Goal: Transaction & Acquisition: Purchase product/service

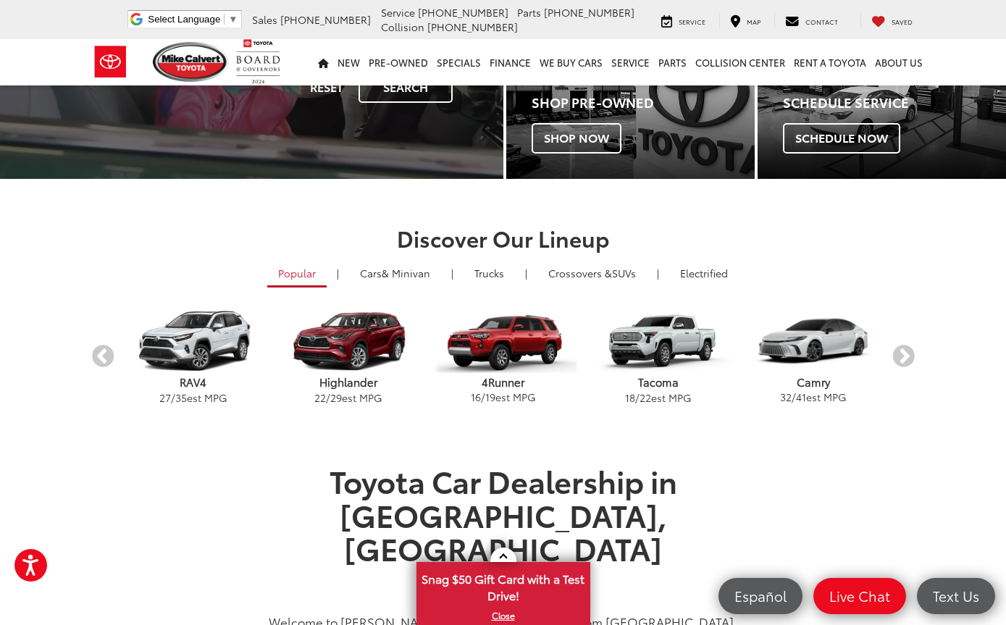
scroll to position [242, 0]
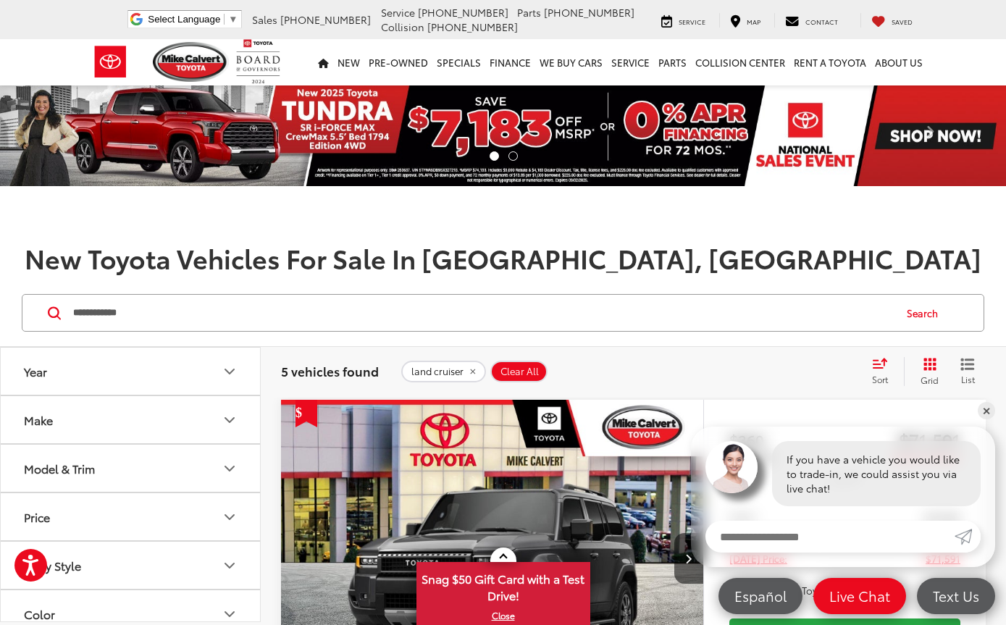
click at [932, 309] on button "Search" at bounding box center [926, 313] width 66 height 36
click at [923, 312] on button "Search" at bounding box center [926, 313] width 66 height 36
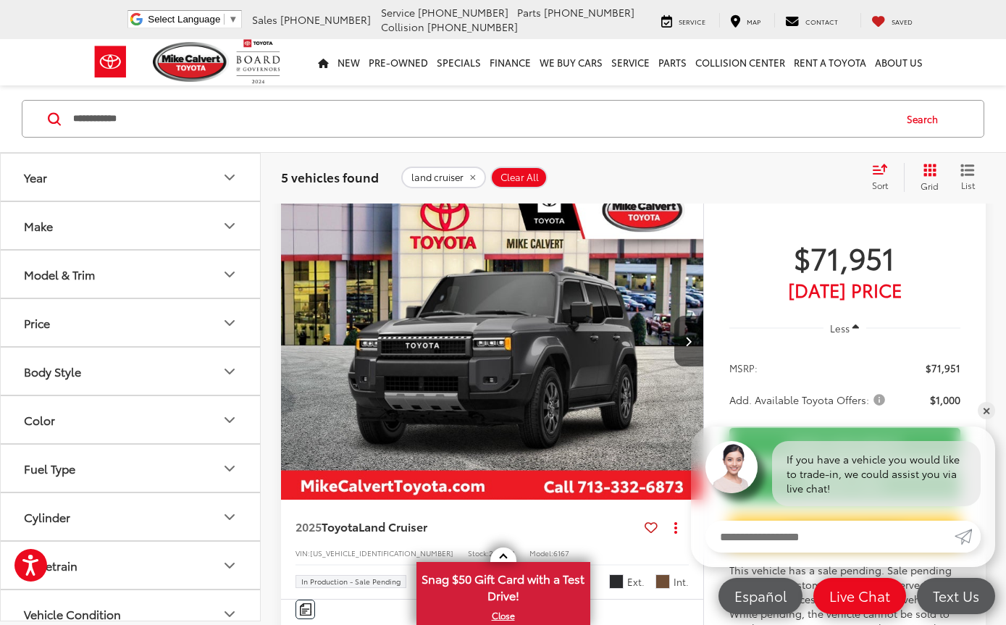
scroll to position [1374, 0]
click at [226, 189] on button "Year" at bounding box center [131, 177] width 261 height 47
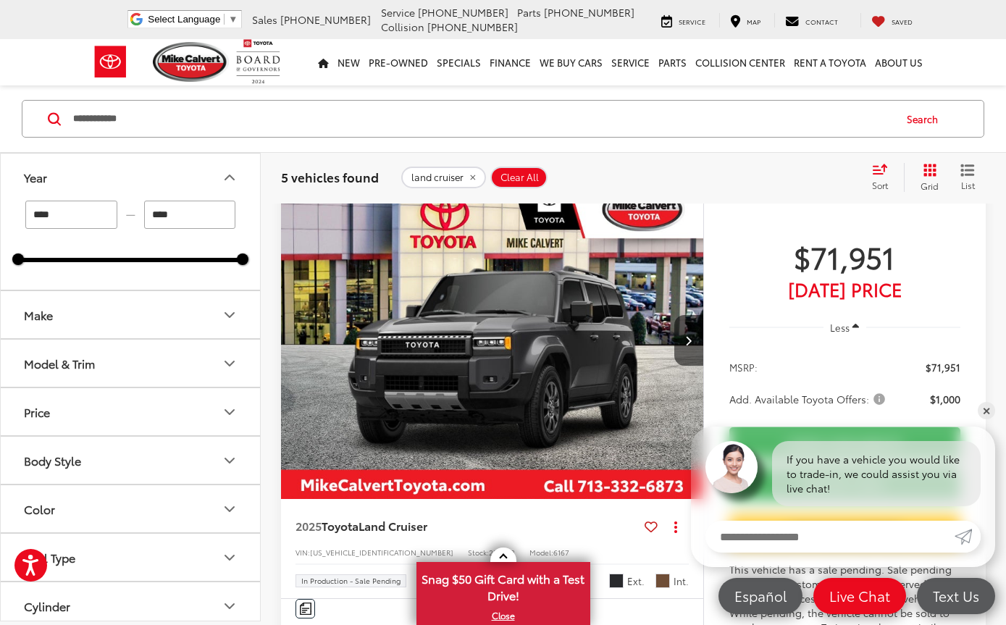
click at [427, 163] on div "5 vehicles found land cruiser Clear All + 0 test Sort Price: High to Low Price:…" at bounding box center [633, 177] width 705 height 29
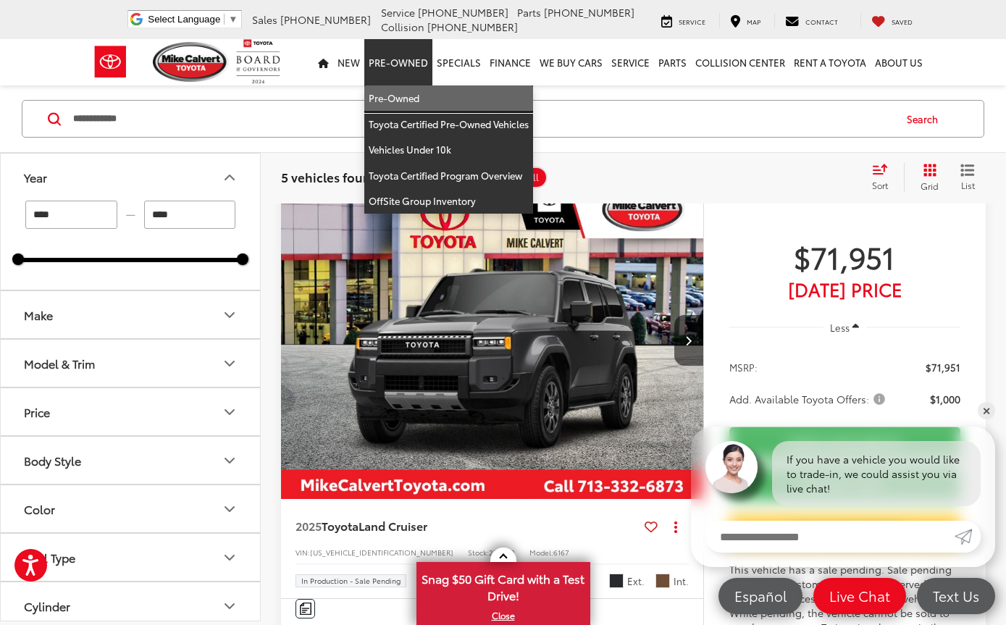
click at [400, 98] on link "Pre-Owned" at bounding box center [448, 98] width 169 height 26
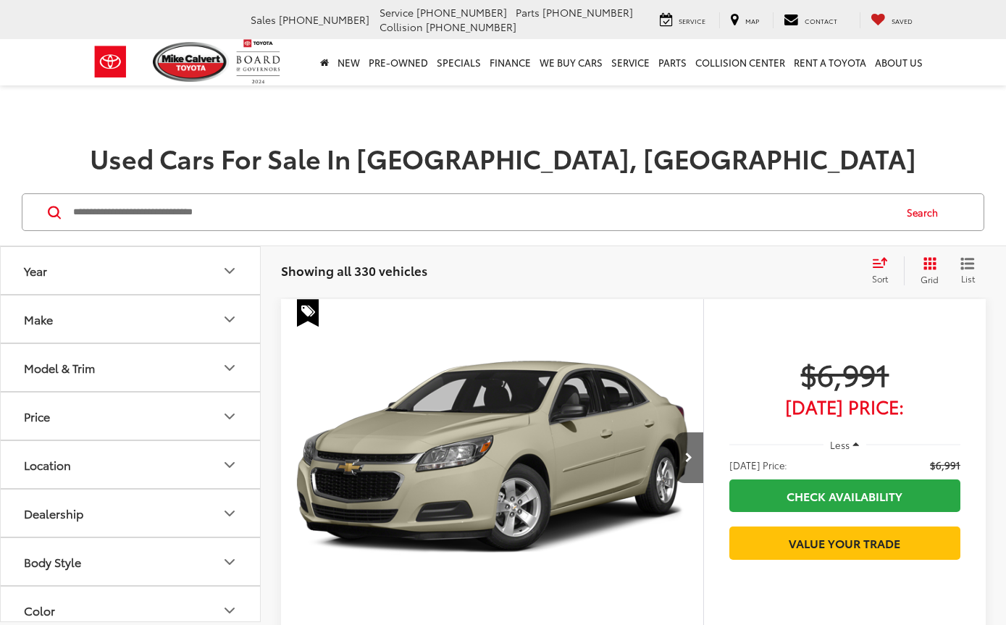
click at [177, 214] on input "Search by Make, Model, or Keyword" at bounding box center [483, 212] width 822 height 35
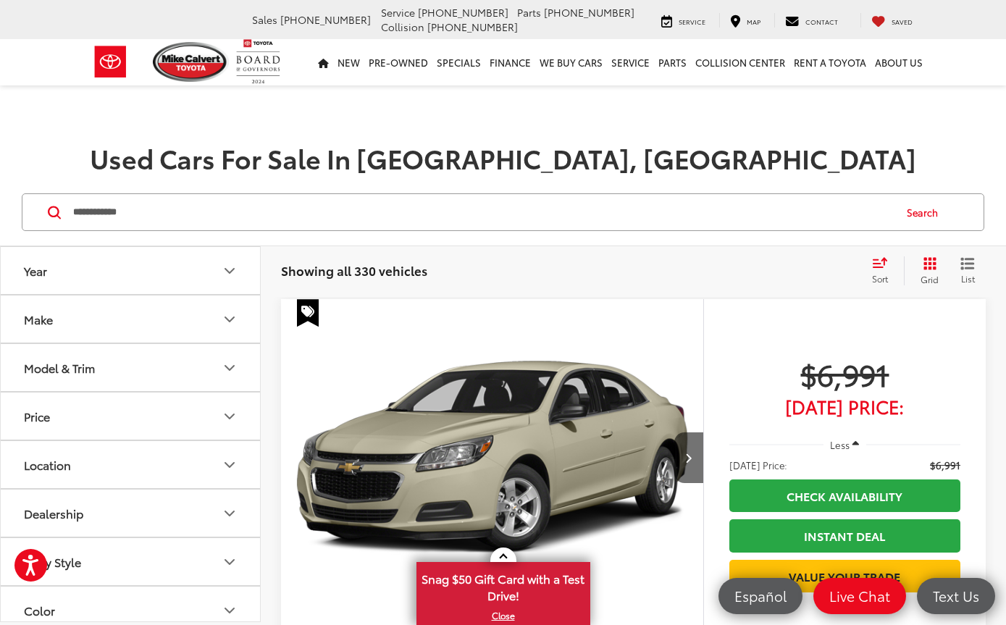
type input "**********"
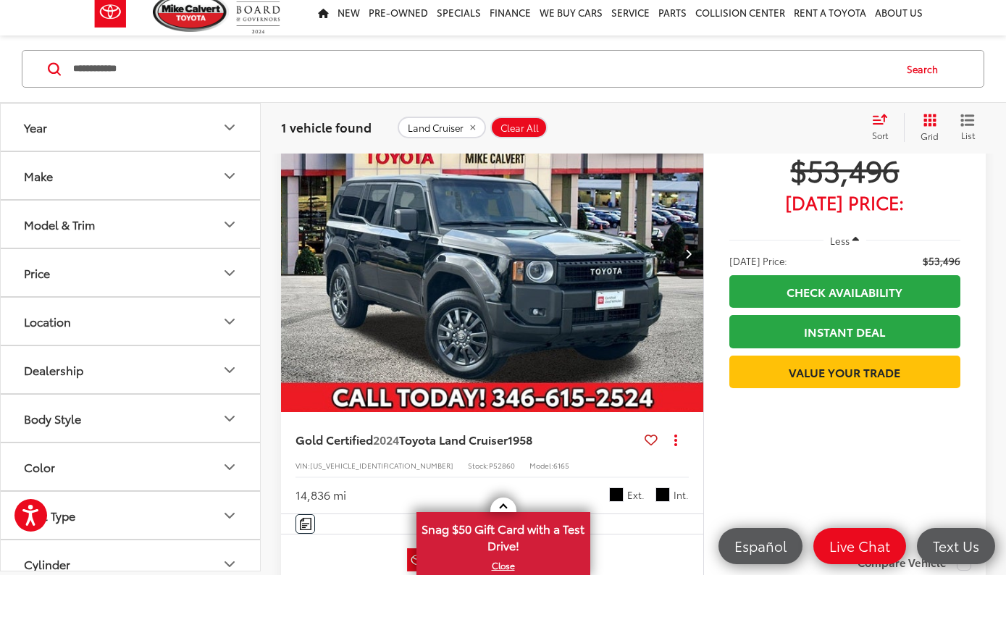
scroll to position [154, 0]
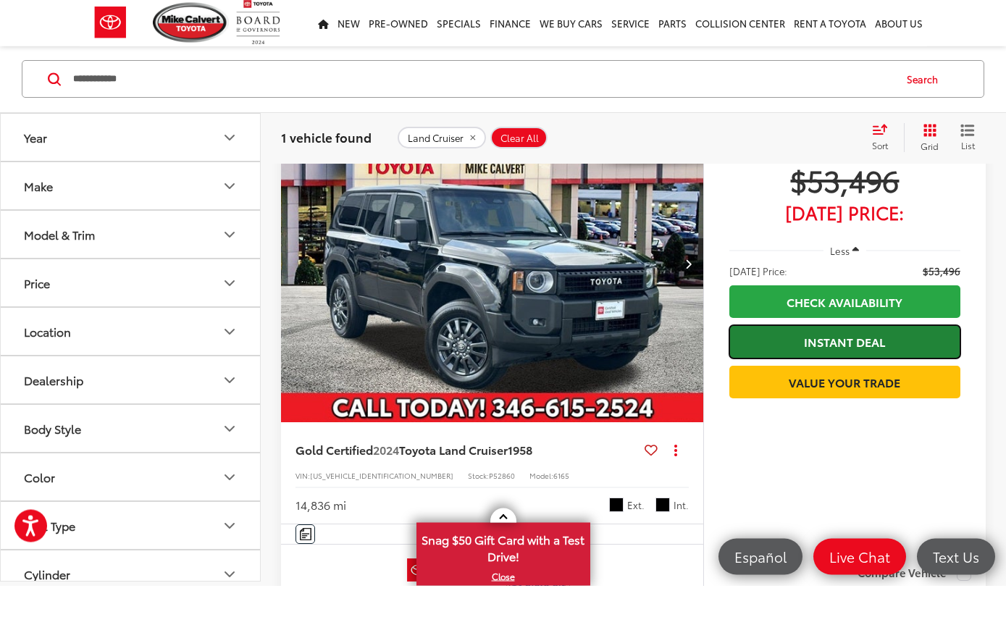
click at [910, 365] on link "Instant Deal" at bounding box center [845, 381] width 231 height 33
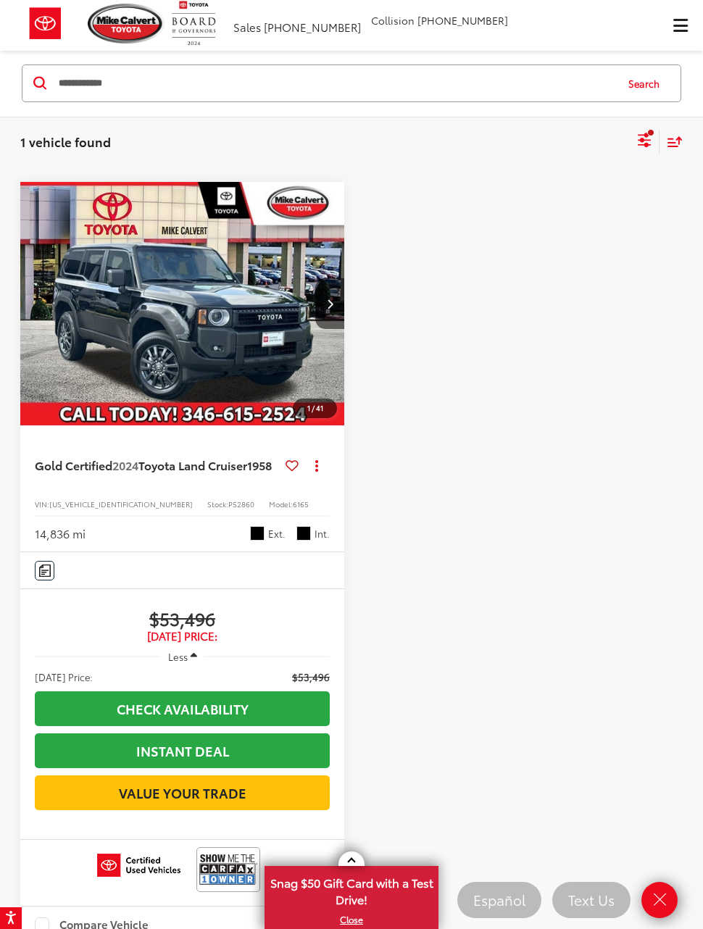
scroll to position [0, 0]
